Goal: Information Seeking & Learning: Learn about a topic

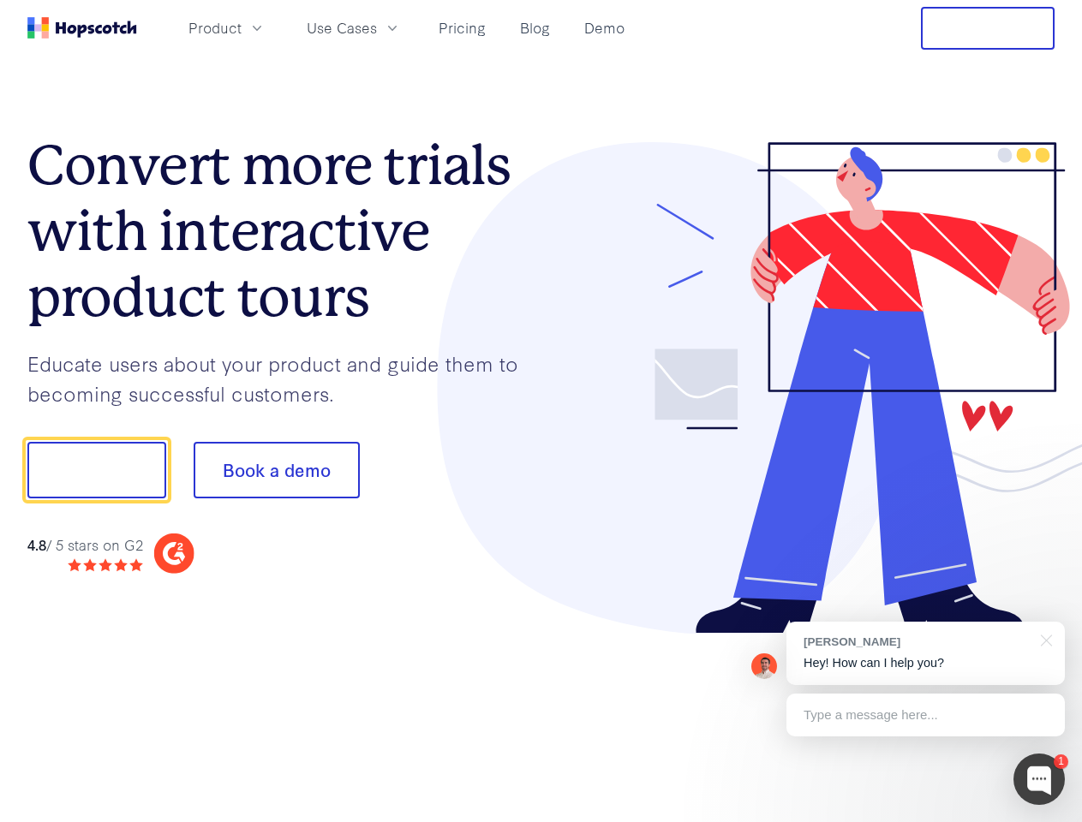
click at [541, 411] on div at bounding box center [798, 388] width 514 height 493
click at [242, 27] on span "Product" at bounding box center [214, 27] width 53 height 21
click at [377, 27] on span "Use Cases" at bounding box center [342, 27] width 70 height 21
click at [988, 28] on button "Free Trial" at bounding box center [988, 28] width 134 height 43
click at [96, 470] on button "Show me!" at bounding box center [96, 470] width 139 height 57
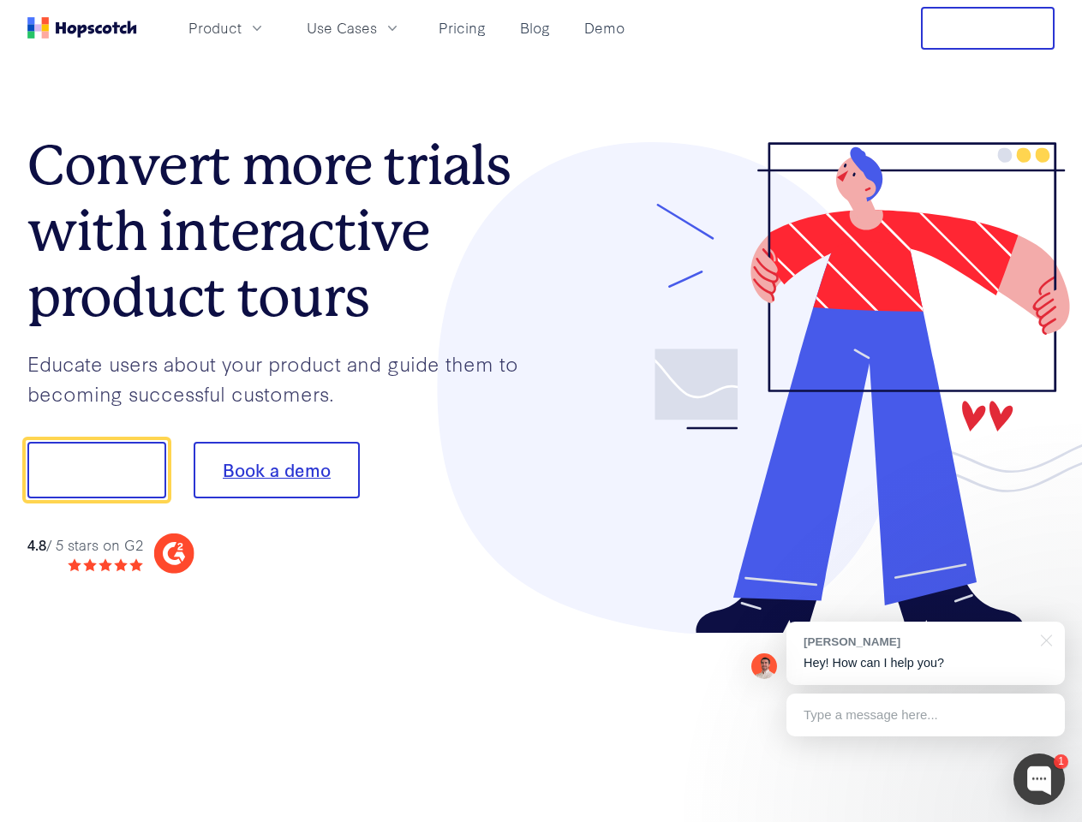
click at [276, 470] on button "Book a demo" at bounding box center [277, 470] width 166 height 57
click at [1039, 779] on div at bounding box center [1038, 779] width 51 height 51
click at [925, 654] on div "[PERSON_NAME] Hey! How can I help you?" at bounding box center [925, 653] width 278 height 63
click at [1043, 639] on div at bounding box center [903, 583] width 321 height 342
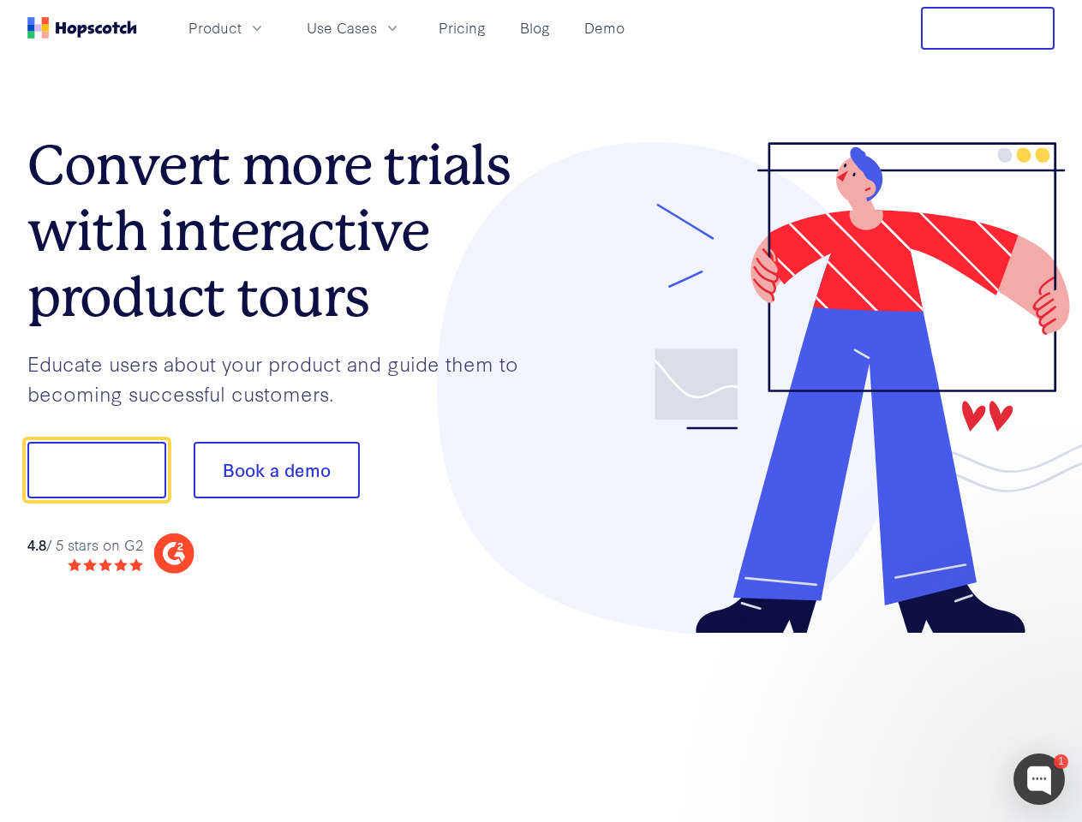
click at [925, 715] on div at bounding box center [903, 583] width 321 height 342
